Goal: Information Seeking & Learning: Learn about a topic

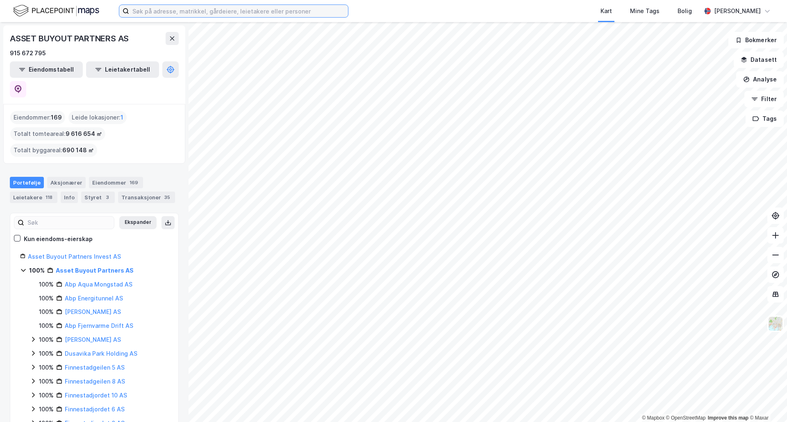
click at [184, 7] on input at bounding box center [238, 11] width 219 height 12
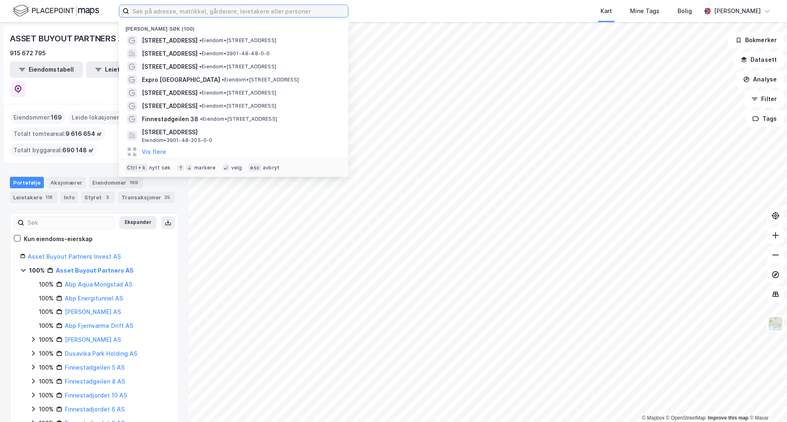
drag, startPoint x: 225, startPoint y: 11, endPoint x: 131, endPoint y: 15, distance: 94.3
click at [135, 15] on input at bounding box center [238, 11] width 219 height 12
click at [131, 13] on input at bounding box center [238, 11] width 219 height 12
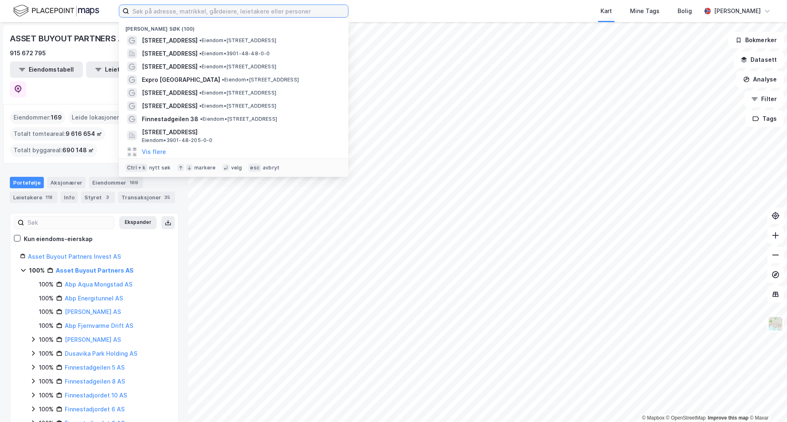
click at [131, 13] on input at bounding box center [238, 11] width 219 height 12
